Goal: Task Accomplishment & Management: Manage account settings

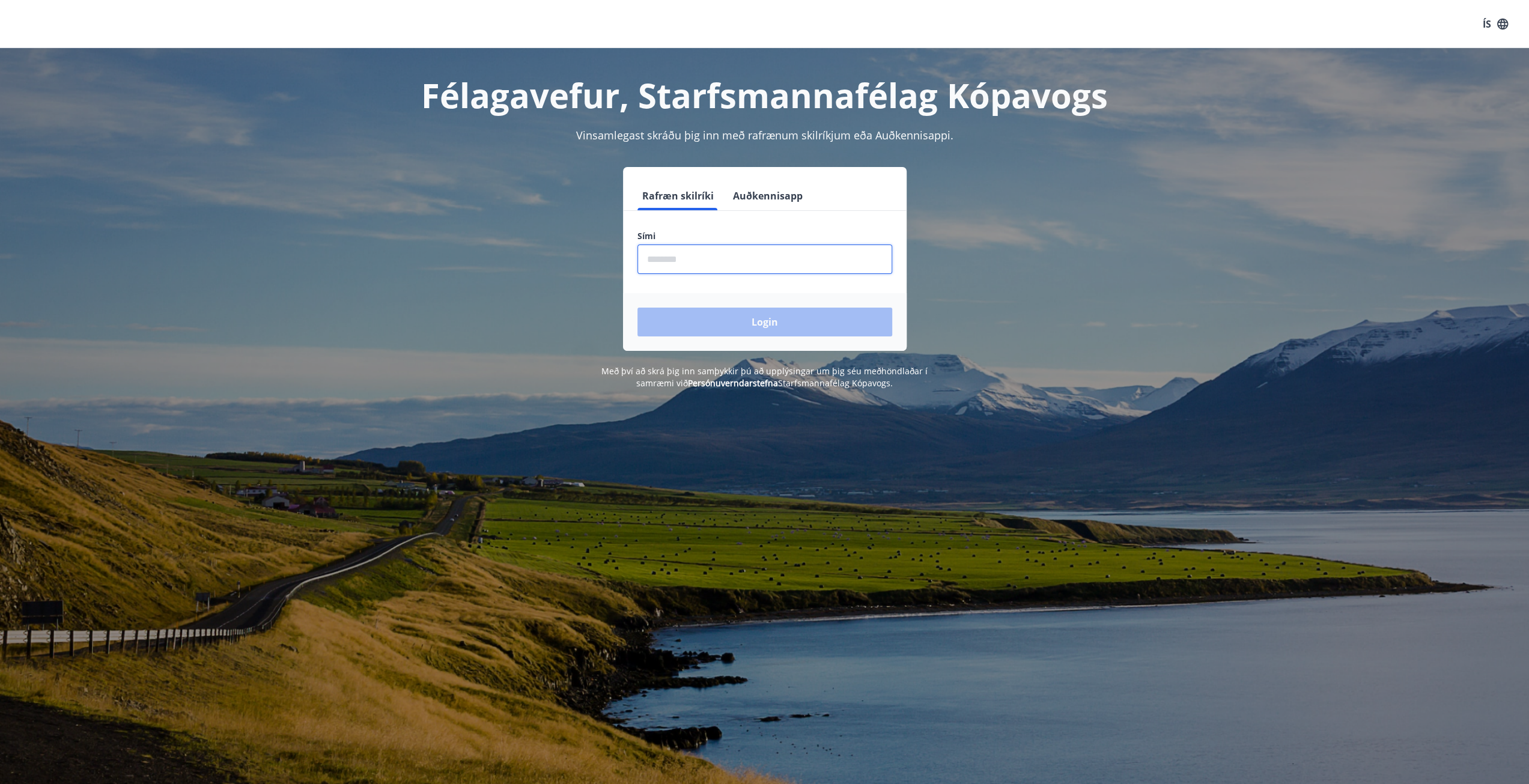
click at [748, 258] on input "phone" at bounding box center [764, 259] width 255 height 30
drag, startPoint x: 685, startPoint y: 262, endPoint x: 553, endPoint y: 262, distance: 132.0
click at [551, 260] on div "Rafræn skilríki Auðkennisapp Sími ​ Login" at bounding box center [764, 259] width 836 height 184
type input "********"
click at [637, 308] on button "Login" at bounding box center [764, 322] width 255 height 29
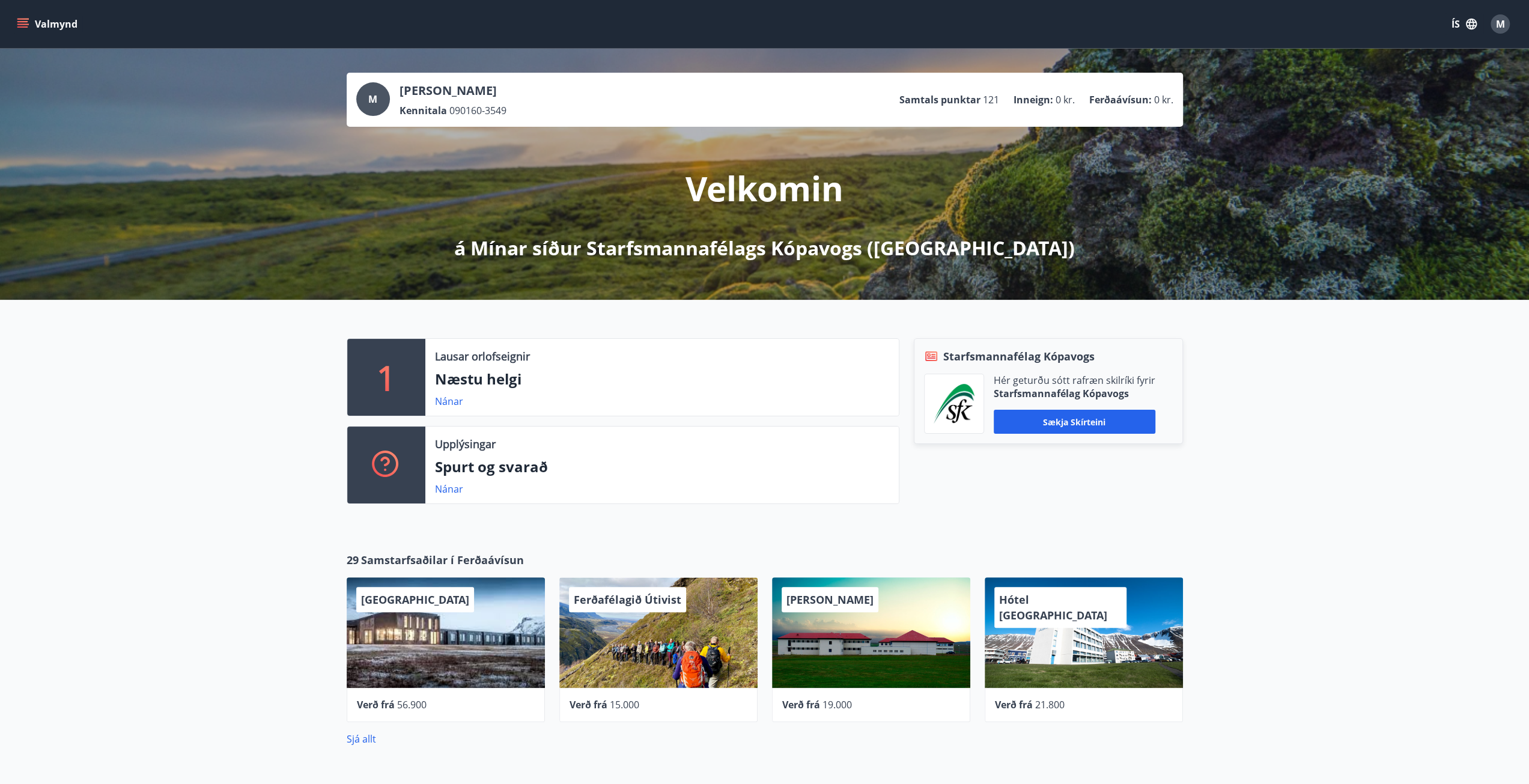
click at [1499, 23] on span "M" at bounding box center [1500, 24] width 9 height 13
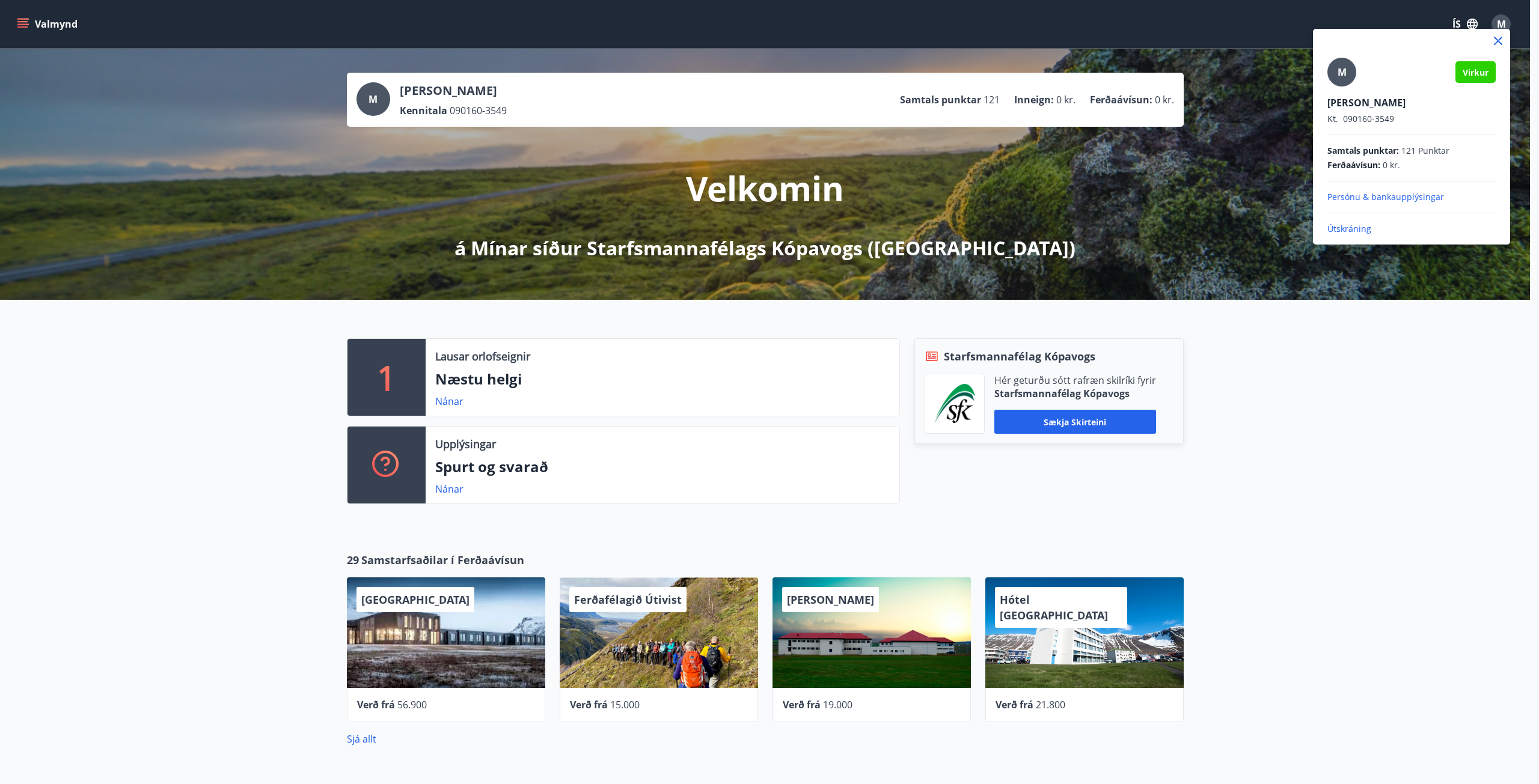
drag, startPoint x: 570, startPoint y: 179, endPoint x: 291, endPoint y: 104, distance: 288.9
click at [555, 180] on div at bounding box center [769, 392] width 1539 height 784
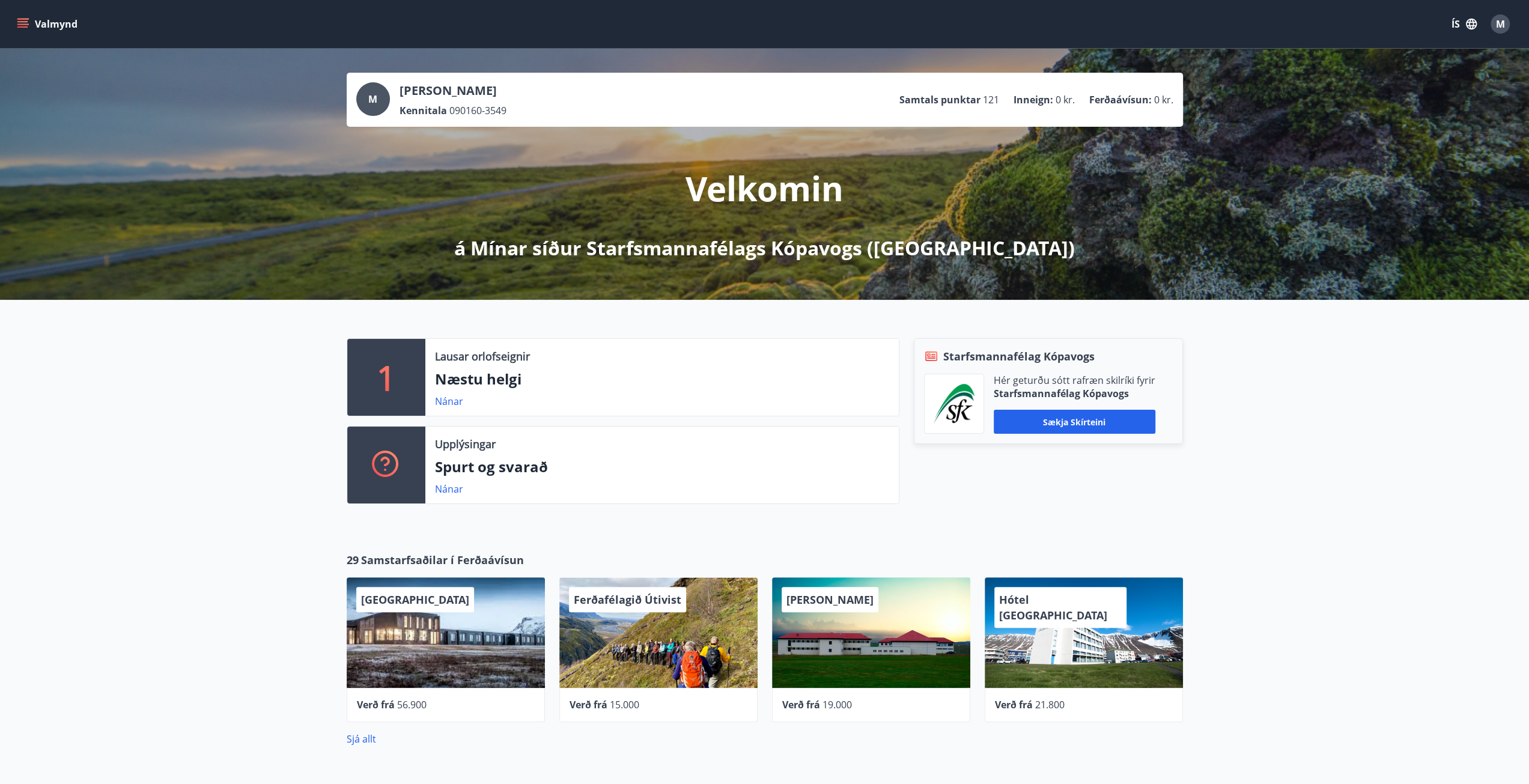
click at [16, 21] on button "Valmynd" at bounding box center [48, 24] width 68 height 22
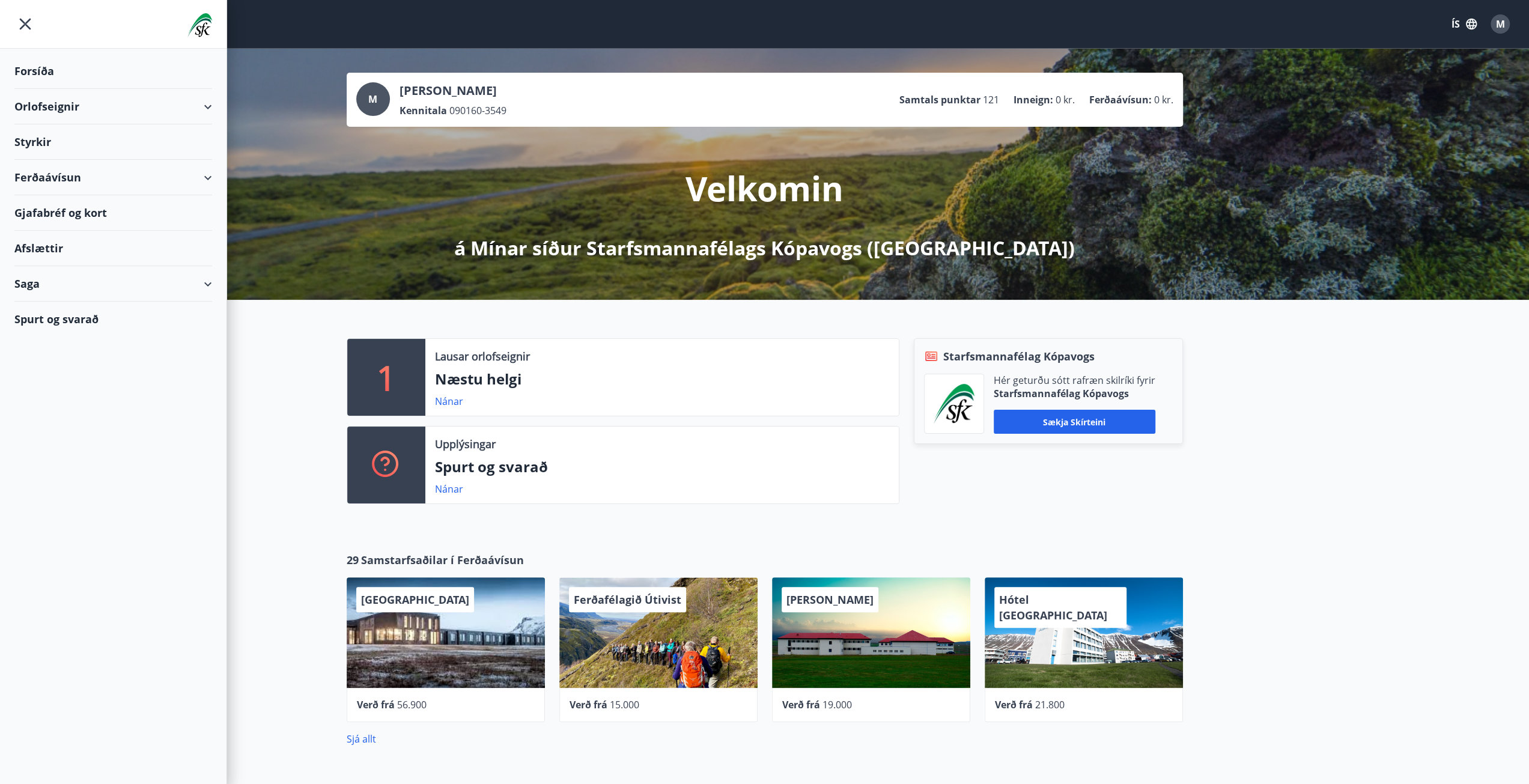
click at [194, 214] on div "Gjafabréf og kort" at bounding box center [113, 212] width 198 height 35
click at [1506, 25] on div "M" at bounding box center [1500, 24] width 20 height 20
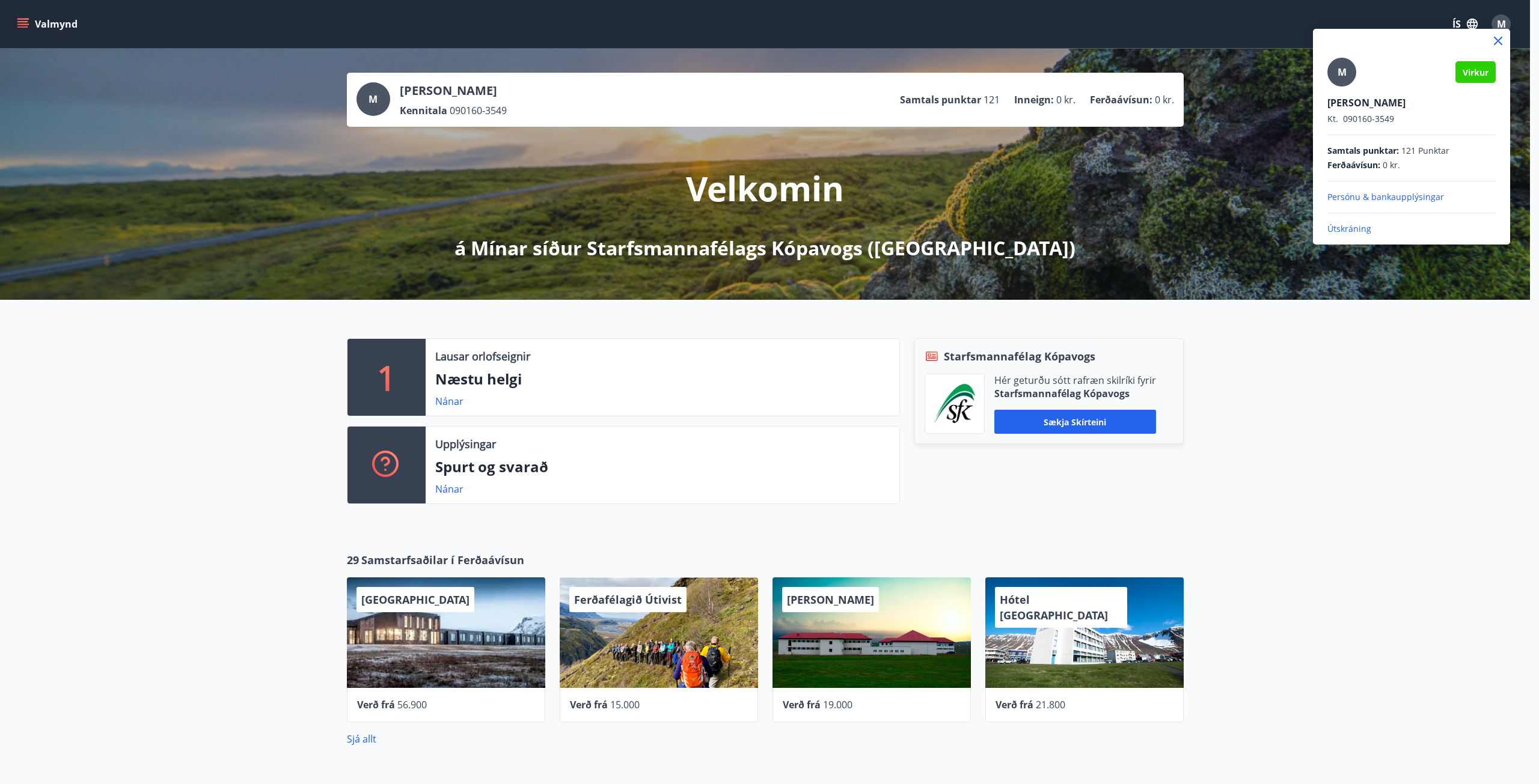
click at [1349, 228] on p "Útskráning" at bounding box center [1411, 228] width 168 height 12
